Goal: Find specific page/section: Find specific page/section

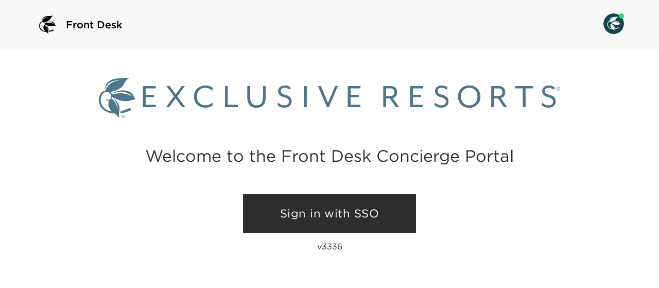
click at [307, 217] on link "Sign in with SSO" at bounding box center [329, 213] width 173 height 39
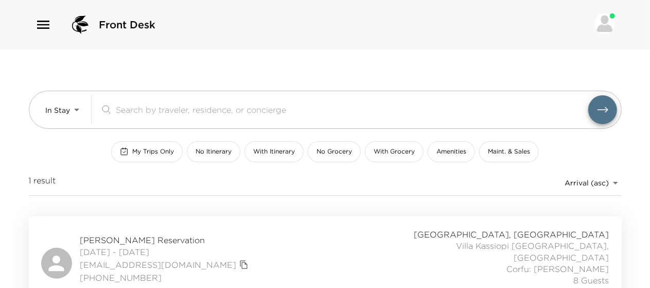
scroll to position [9, 0]
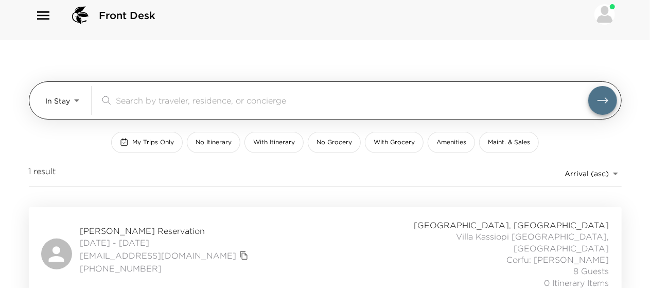
click at [72, 103] on body "Front Desk In Stay In-Stay ​ My Trips Only No Itinerary With Itinerary No Groce…" at bounding box center [325, 135] width 650 height 288
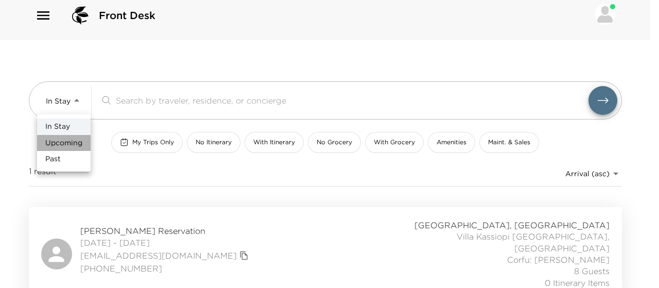
click at [66, 143] on span "Upcoming" at bounding box center [63, 143] width 37 height 10
type input "Upcoming"
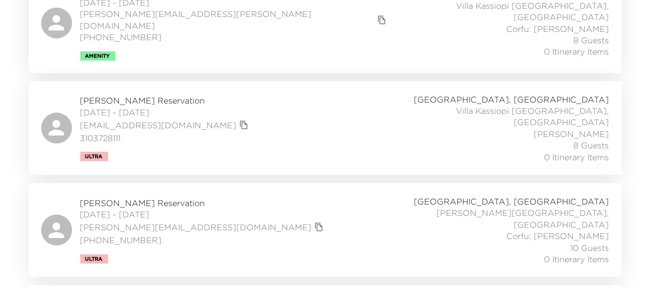
scroll to position [656, 0]
